Goal: Task Accomplishment & Management: Manage account settings

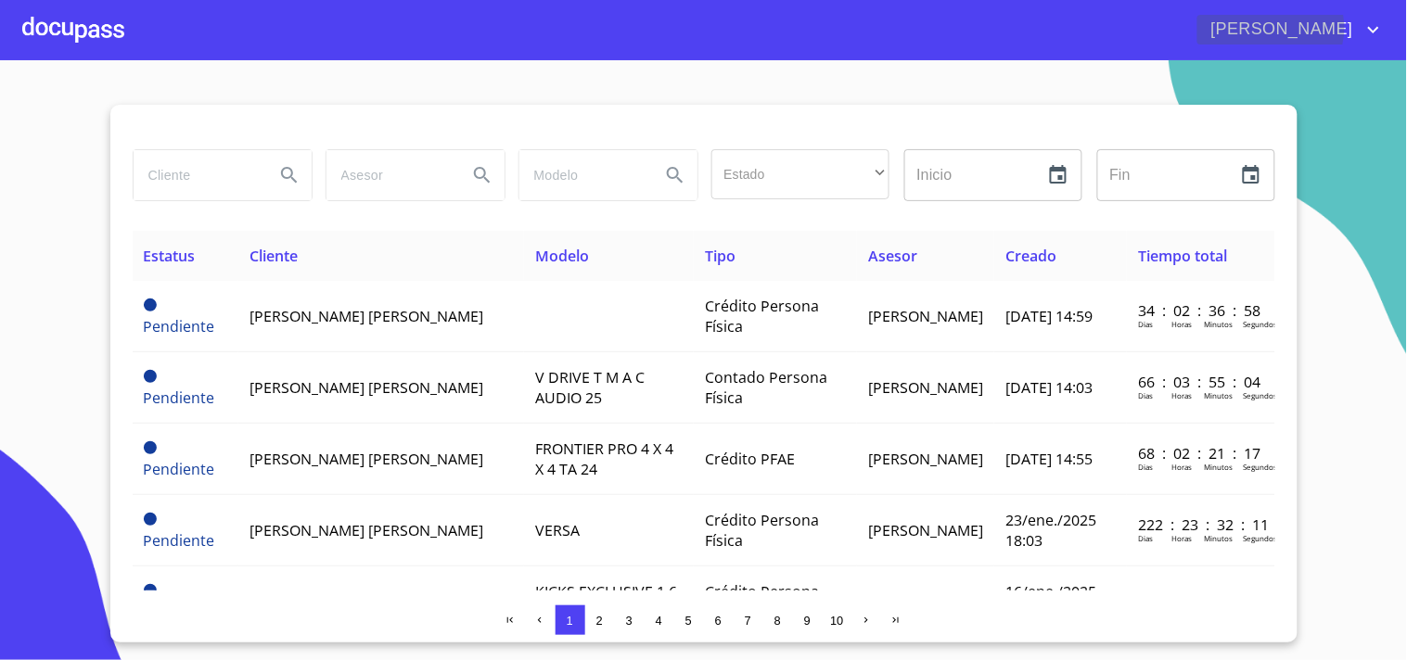
click at [1375, 28] on icon "account of current user" at bounding box center [1374, 30] width 22 height 22
click at [1346, 39] on li "Salir" at bounding box center [1356, 38] width 60 height 33
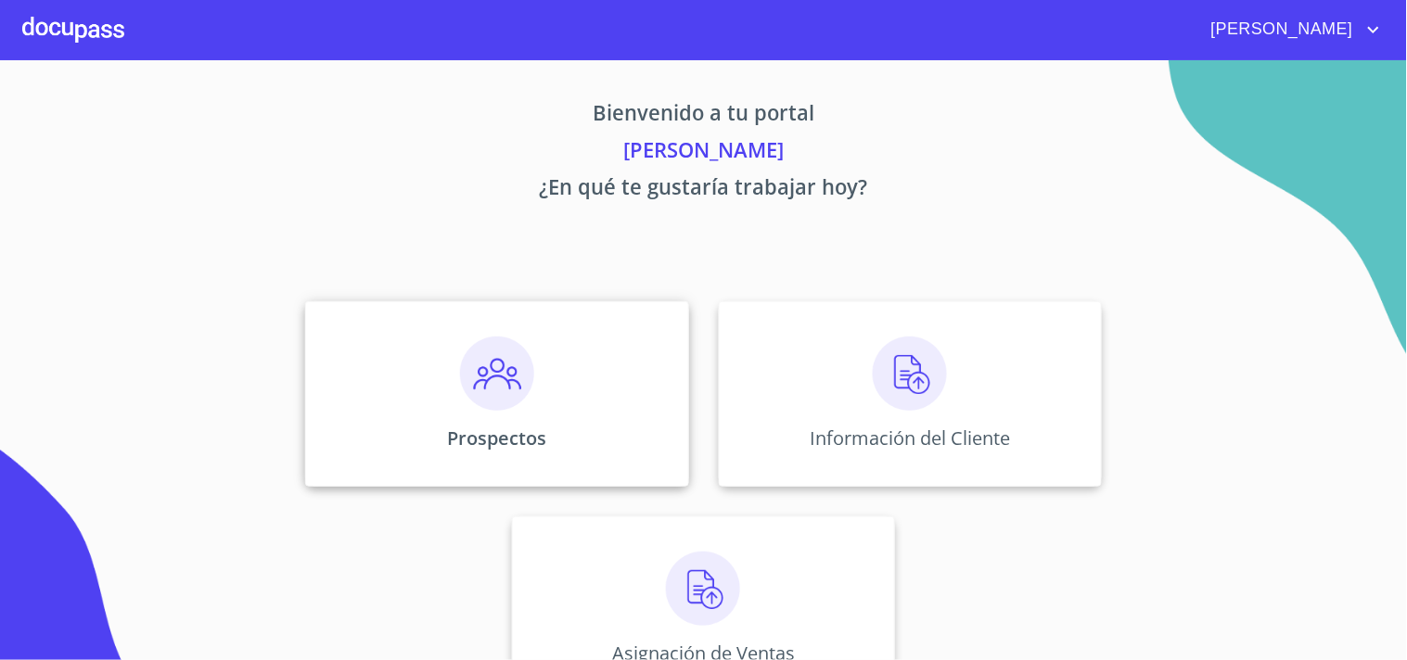
click at [496, 372] on img at bounding box center [497, 374] width 74 height 74
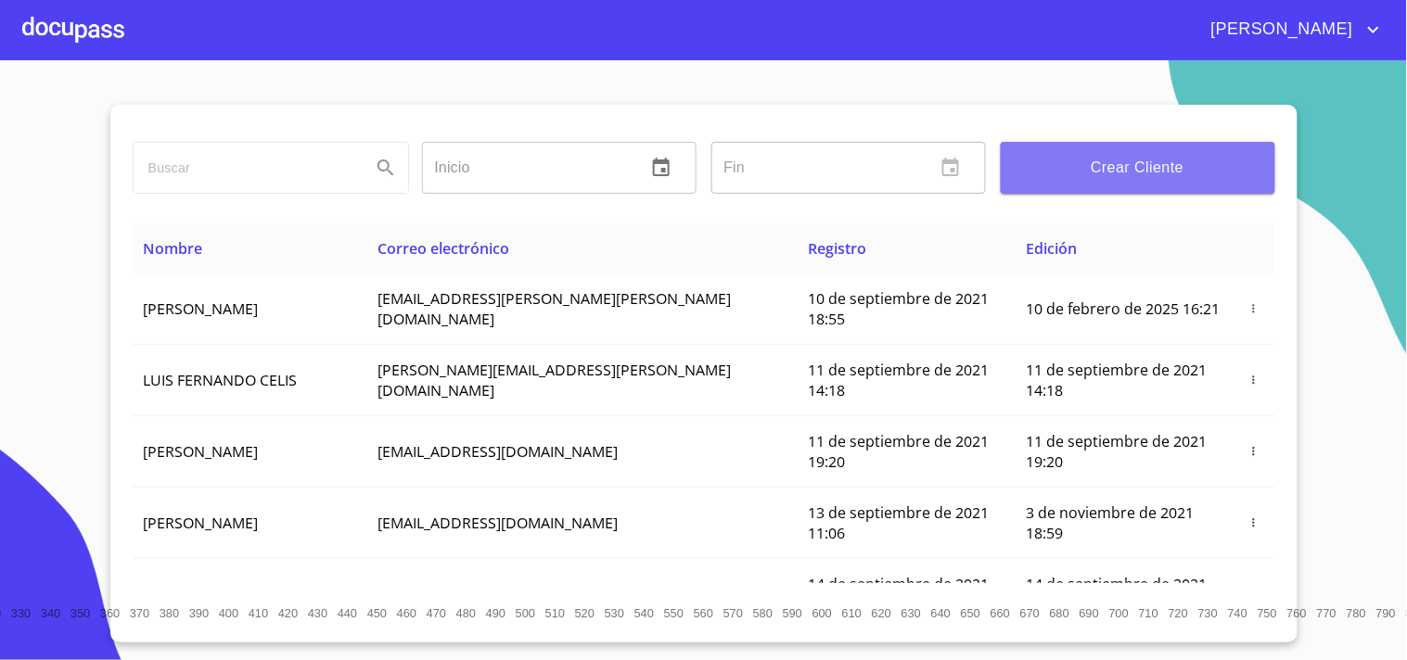
click at [1148, 158] on span "Crear Cliente" at bounding box center [1138, 168] width 245 height 26
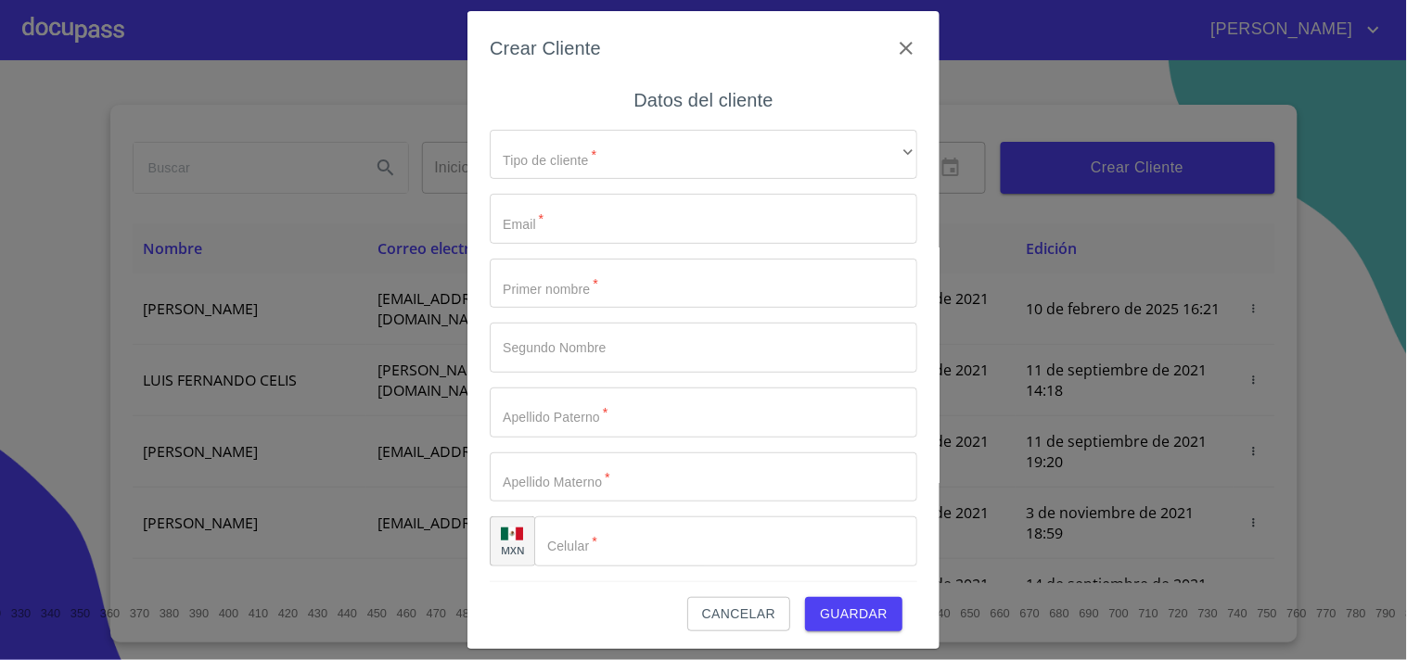
click at [740, 616] on span "Cancelar" at bounding box center [738, 614] width 73 height 23
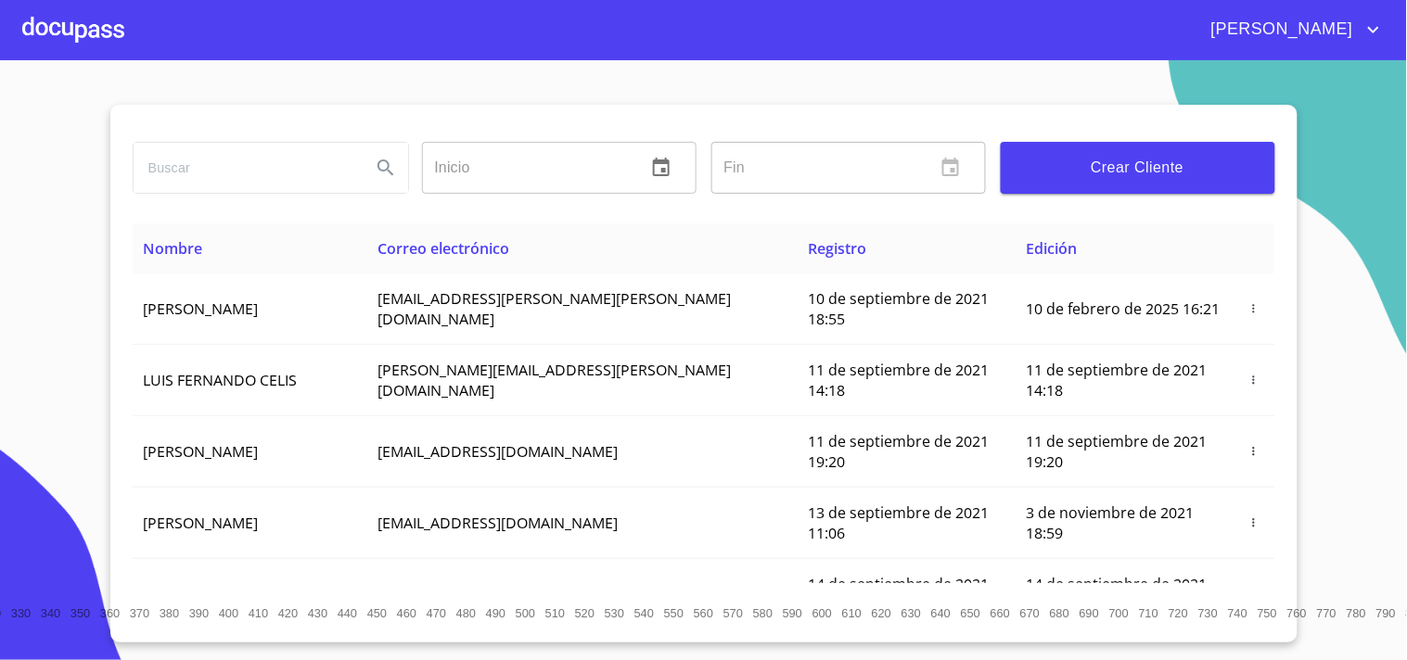
click at [91, 33] on div at bounding box center [73, 29] width 102 height 59
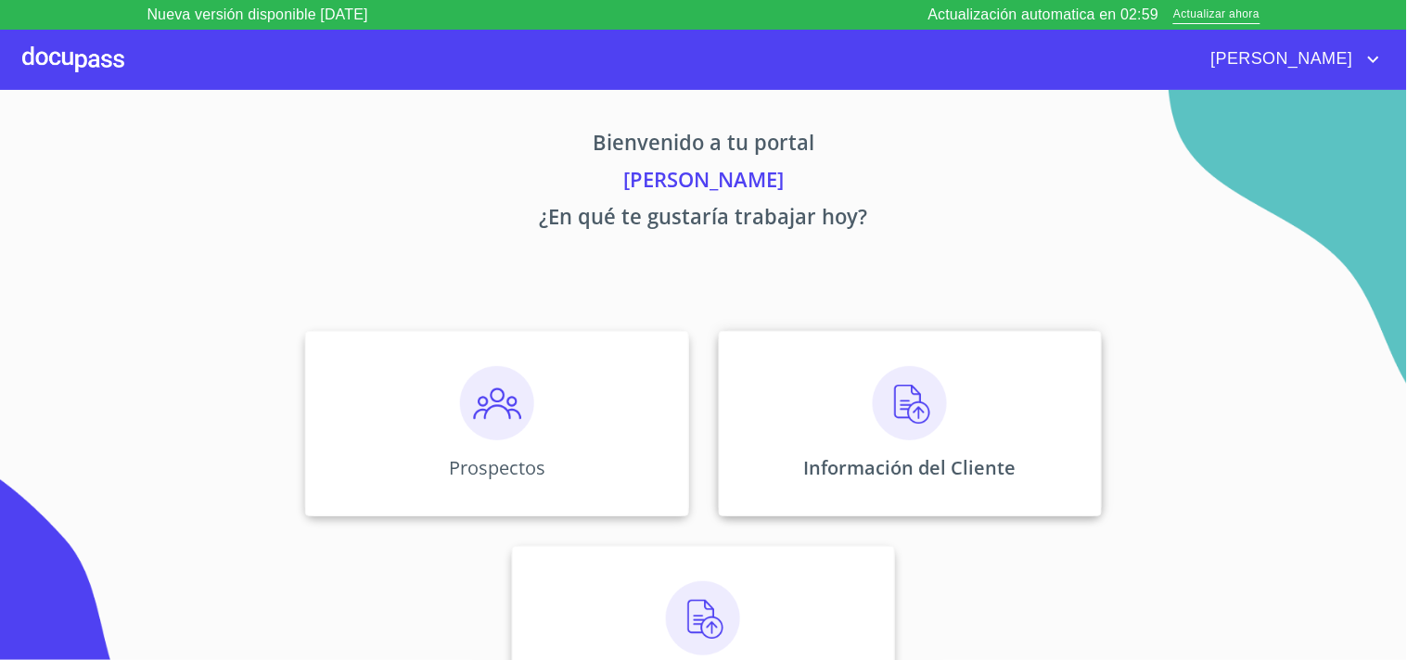
click at [922, 413] on img at bounding box center [910, 403] width 74 height 74
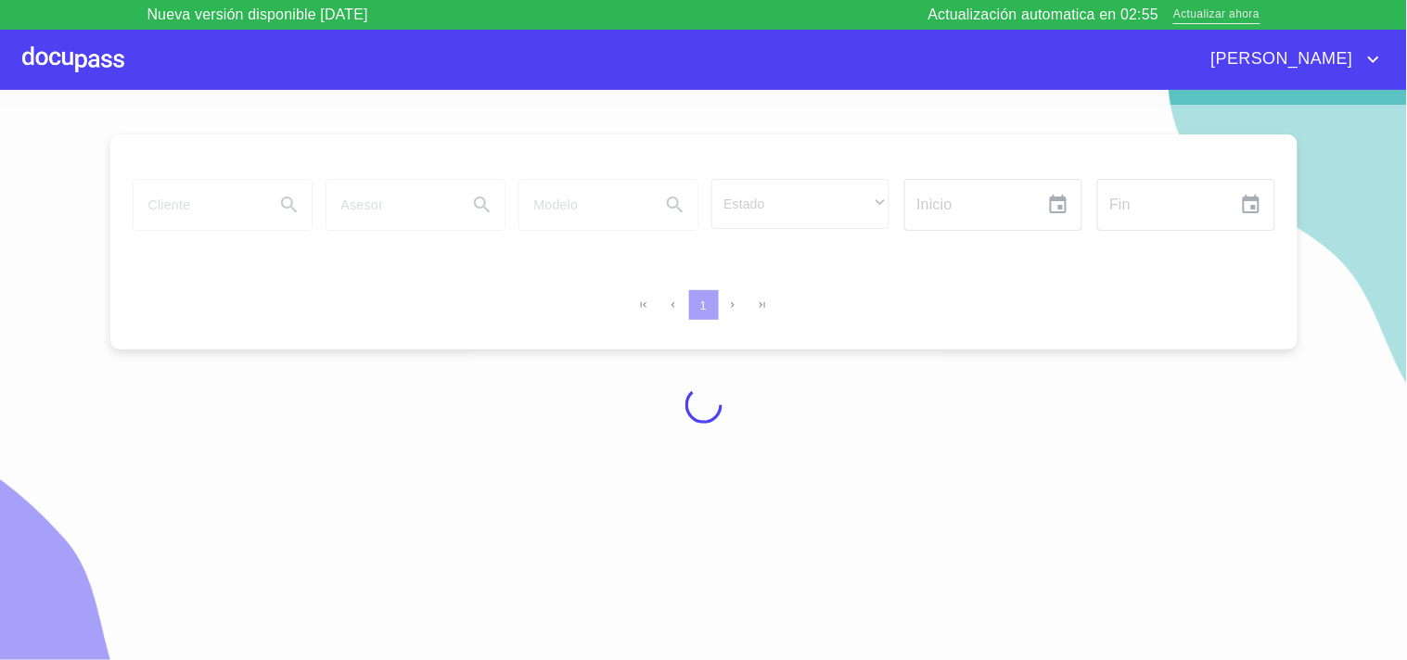
click at [1208, 14] on span "Actualizar ahora" at bounding box center [1216, 15] width 86 height 19
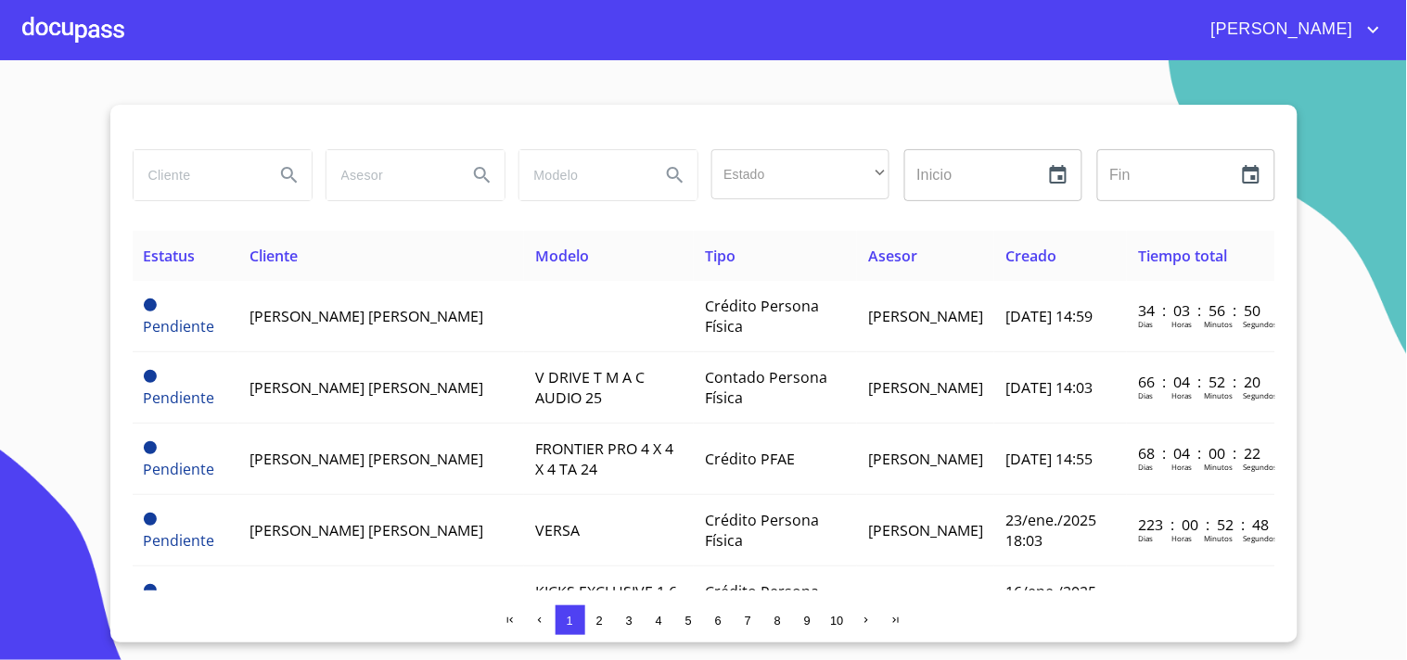
click at [77, 32] on div at bounding box center [73, 29] width 102 height 59
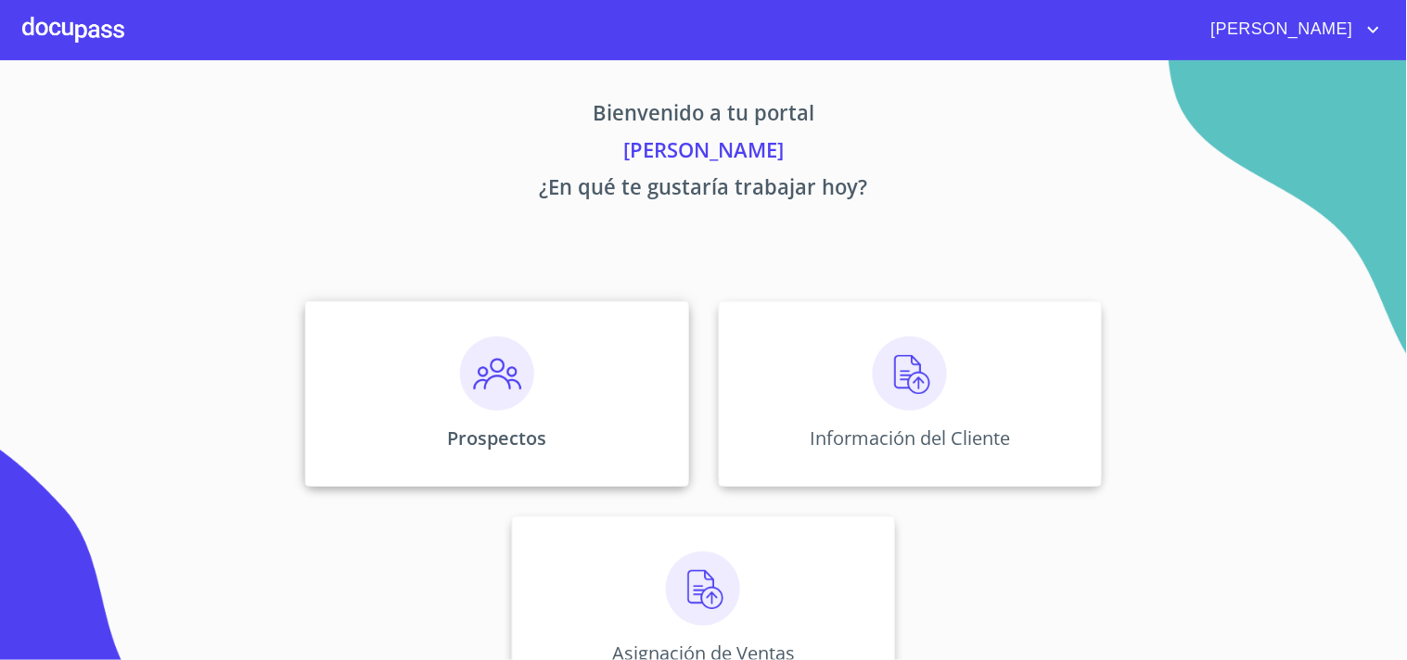
click at [494, 374] on img at bounding box center [497, 374] width 74 height 74
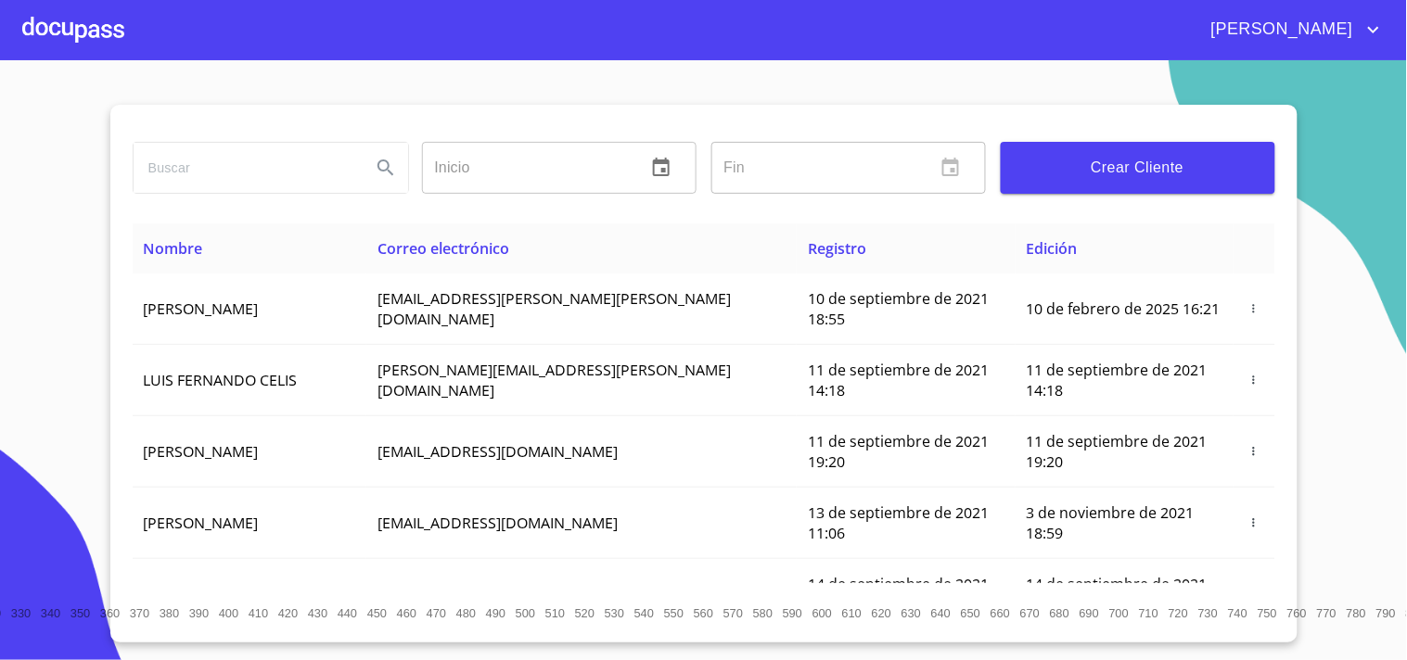
click at [183, 173] on input "search" at bounding box center [245, 168] width 223 height 50
type input "m"
type input "mayra gonzalez"
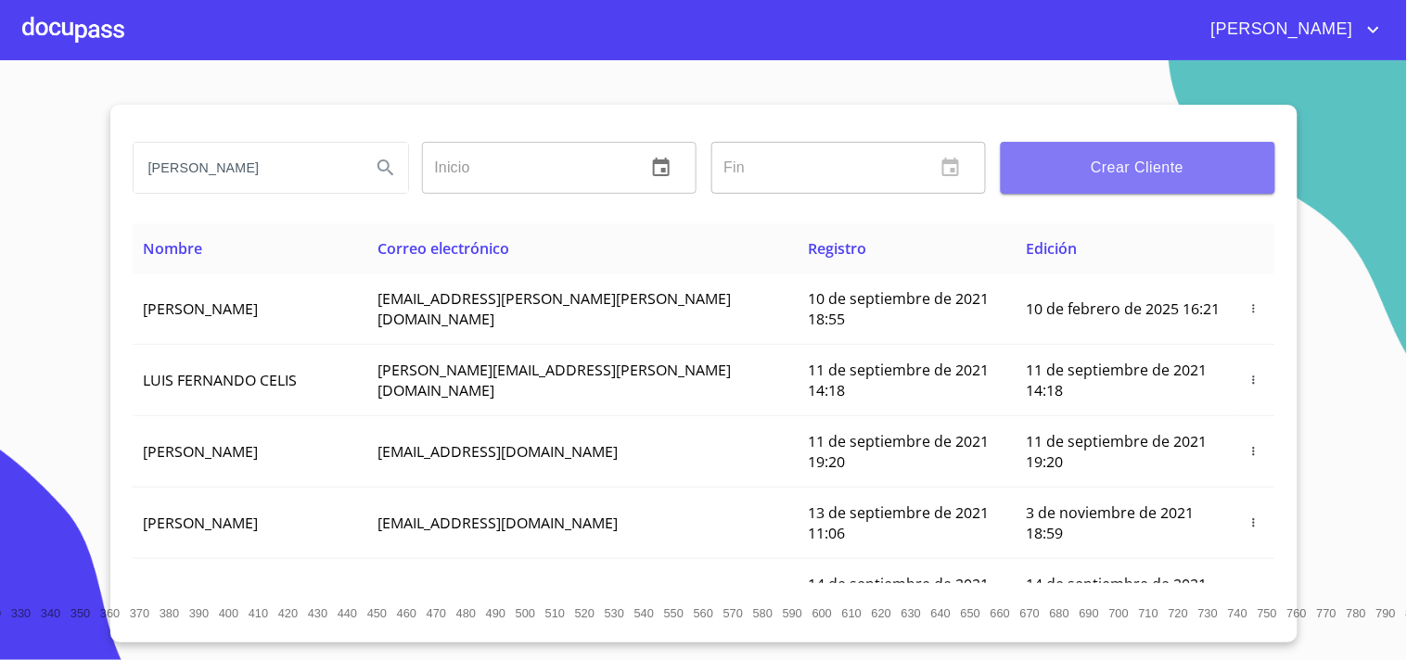
click at [1043, 173] on span "Crear Cliente" at bounding box center [1138, 168] width 245 height 26
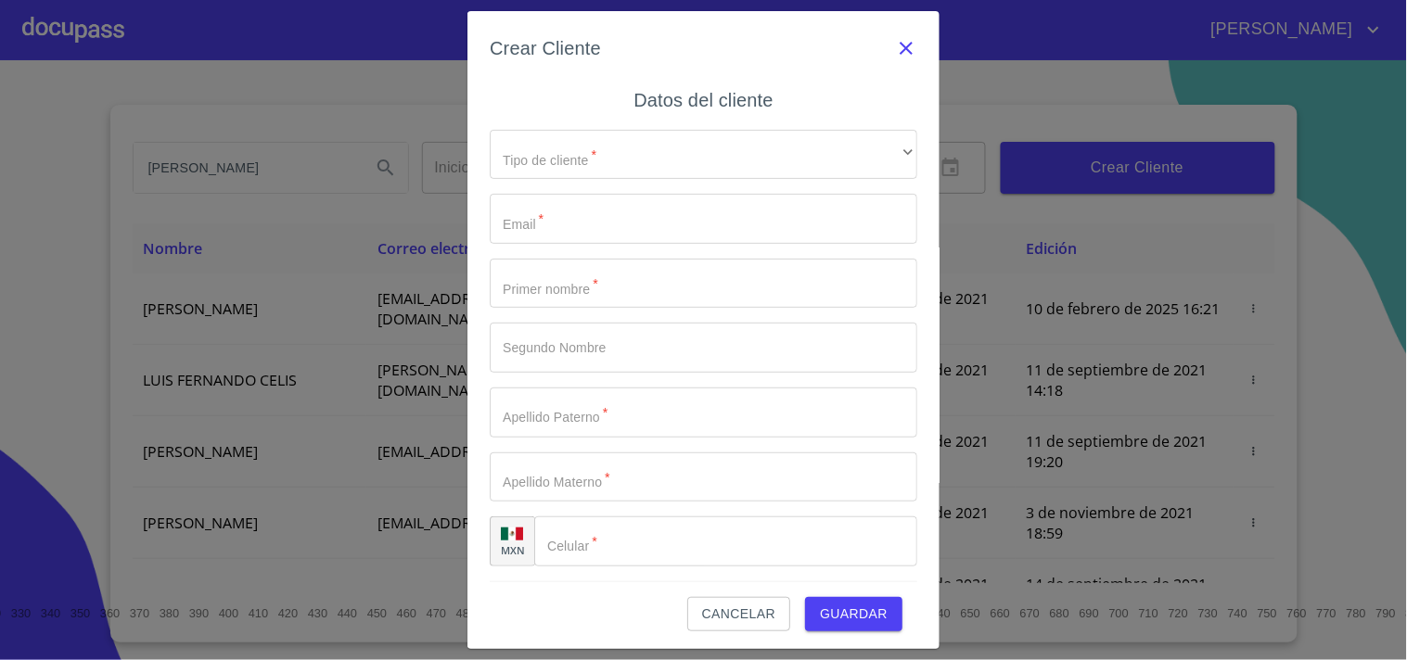
click at [895, 39] on icon "button" at bounding box center [906, 48] width 22 height 22
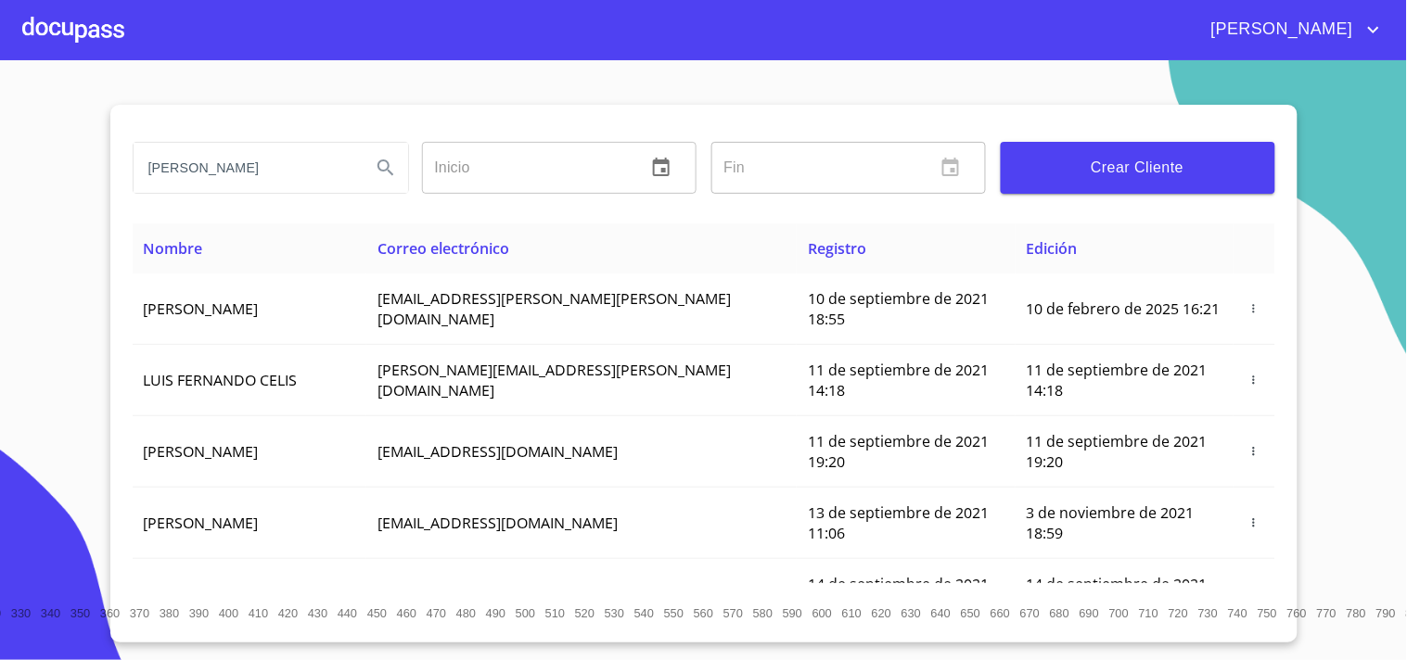
click at [375, 170] on icon "Search" at bounding box center [386, 168] width 22 height 22
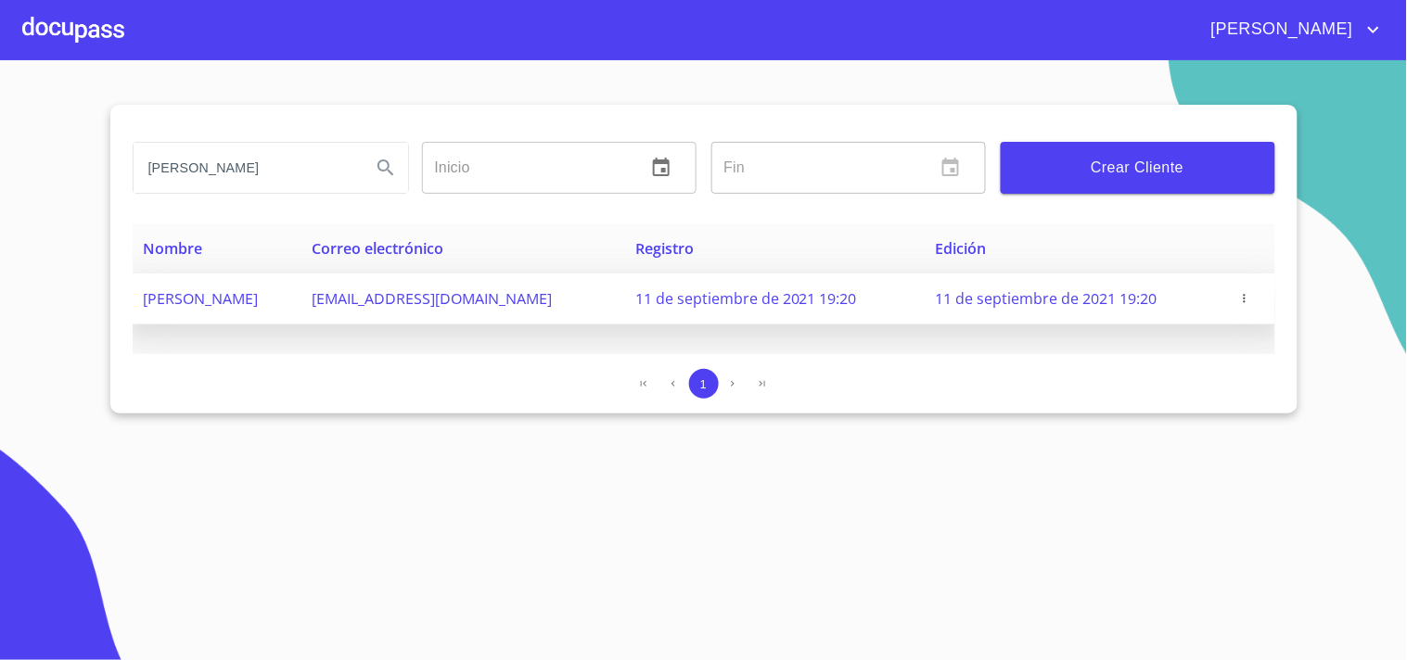
click at [1238, 298] on icon "button" at bounding box center [1244, 298] width 13 height 13
